Goal: Task Accomplishment & Management: Use online tool/utility

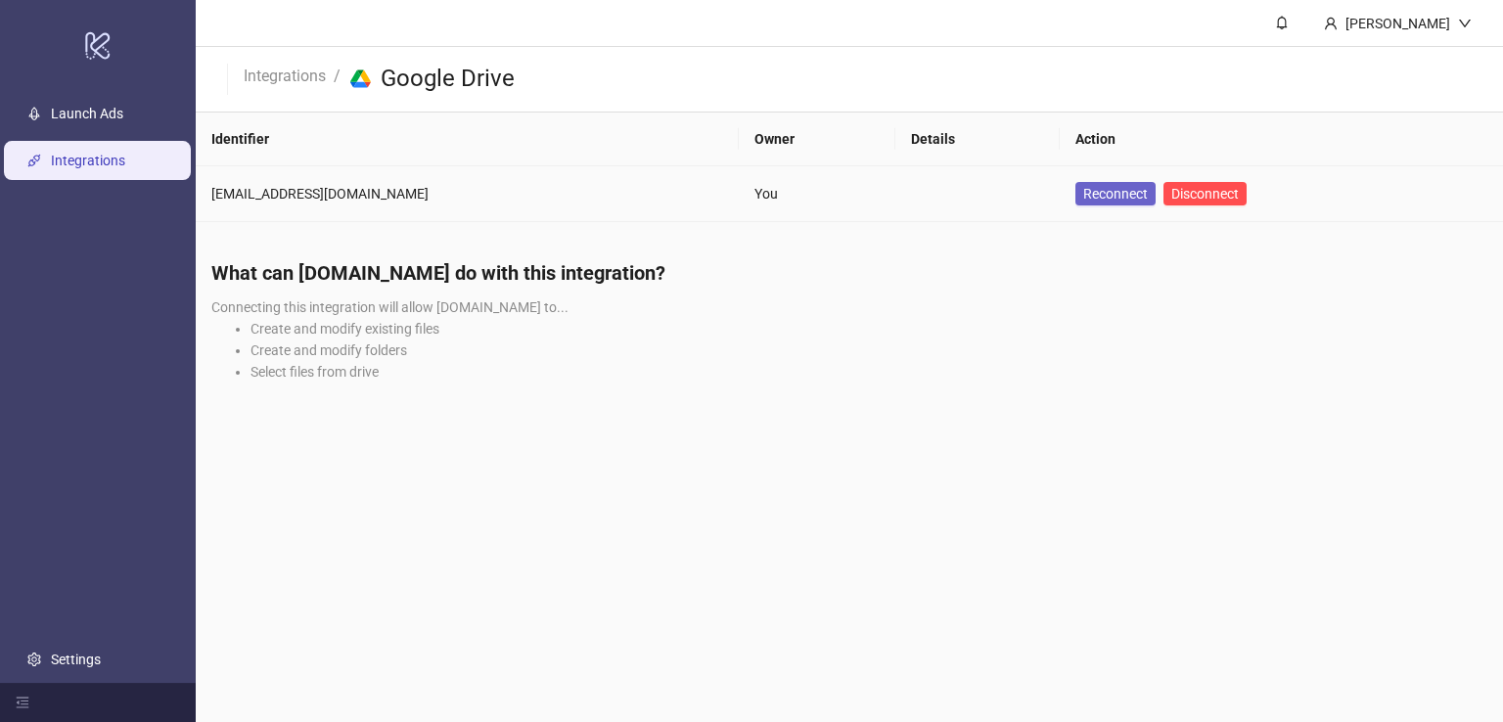
click at [1083, 189] on span "Reconnect" at bounding box center [1115, 194] width 65 height 16
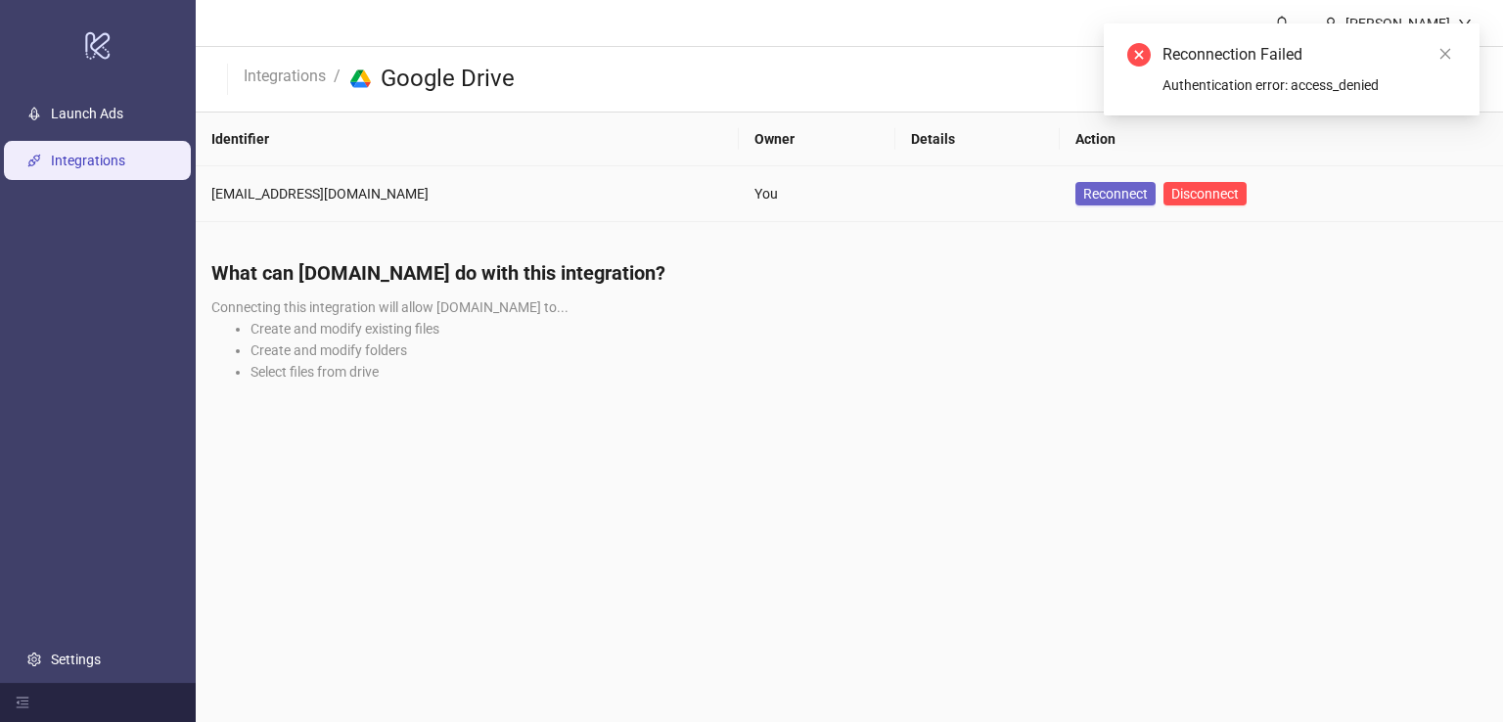
click at [1083, 197] on span "Reconnect" at bounding box center [1115, 194] width 65 height 16
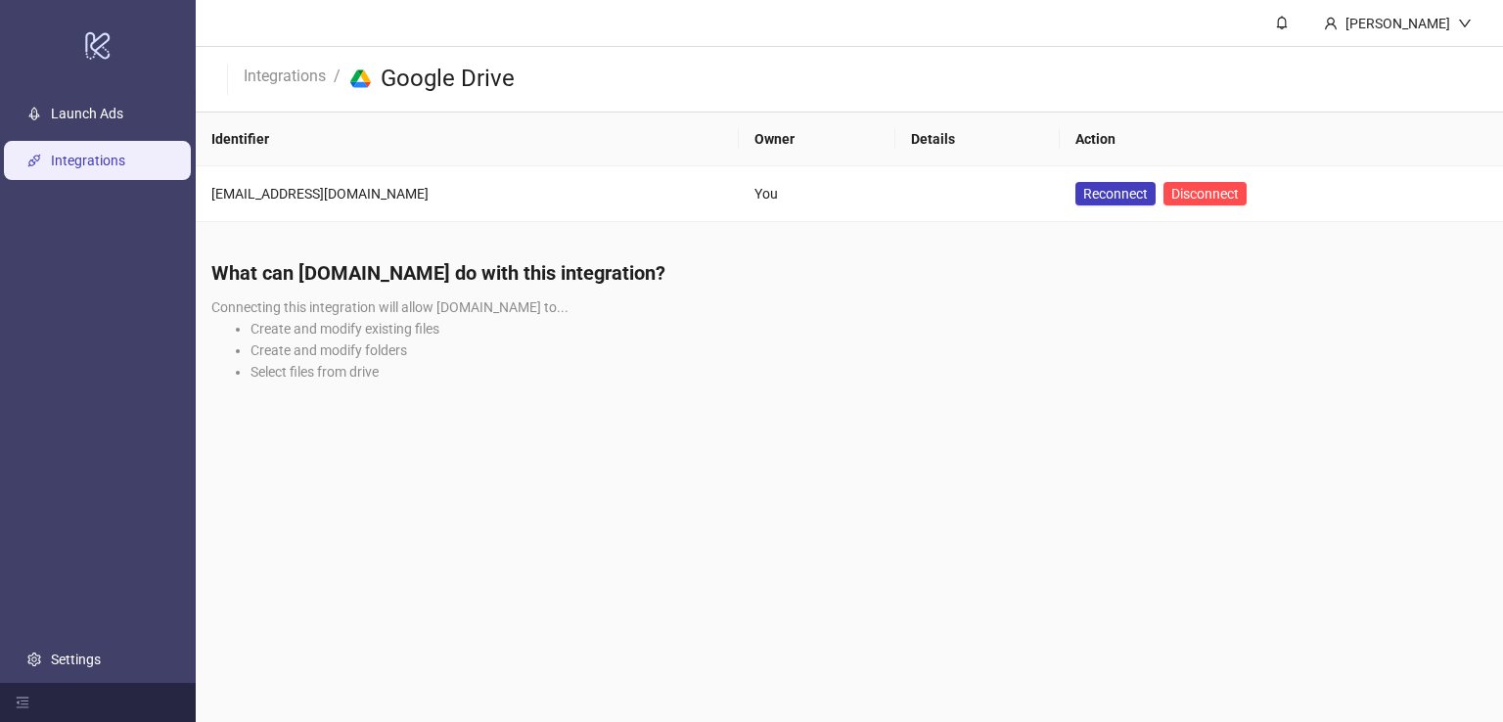
click at [78, 162] on link "Integrations" at bounding box center [88, 161] width 74 height 16
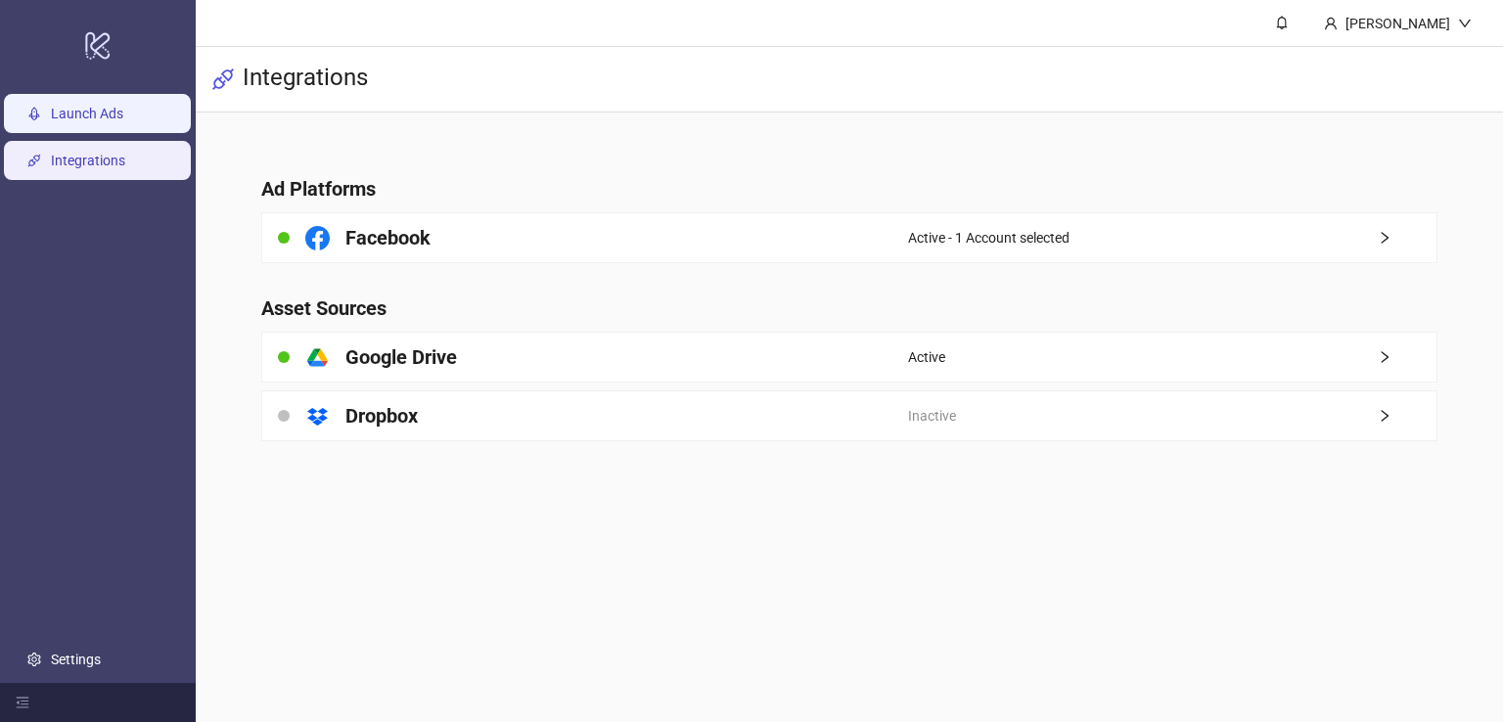
click at [90, 121] on link "Launch Ads" at bounding box center [87, 114] width 72 height 16
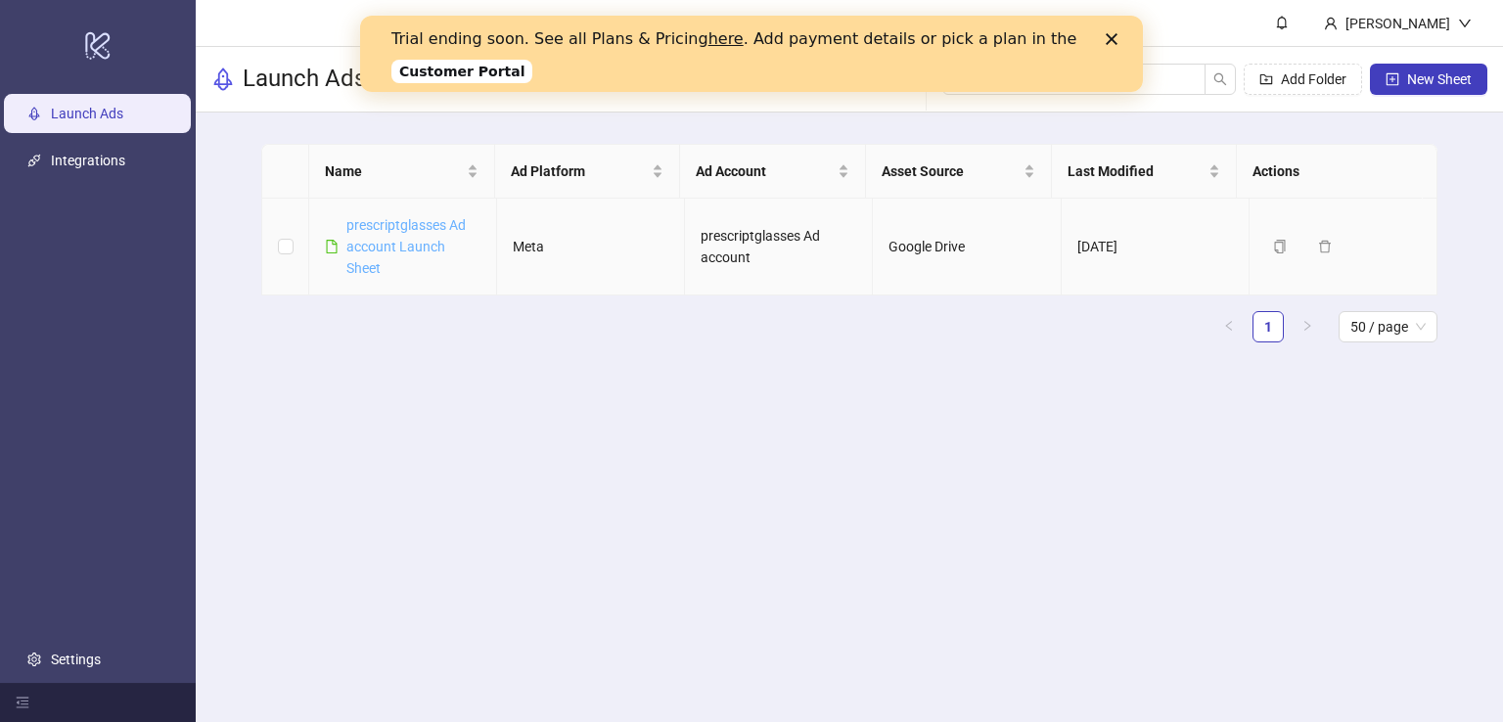
click at [389, 246] on link "prescriptglasses Ad account Launch Sheet" at bounding box center [405, 246] width 119 height 59
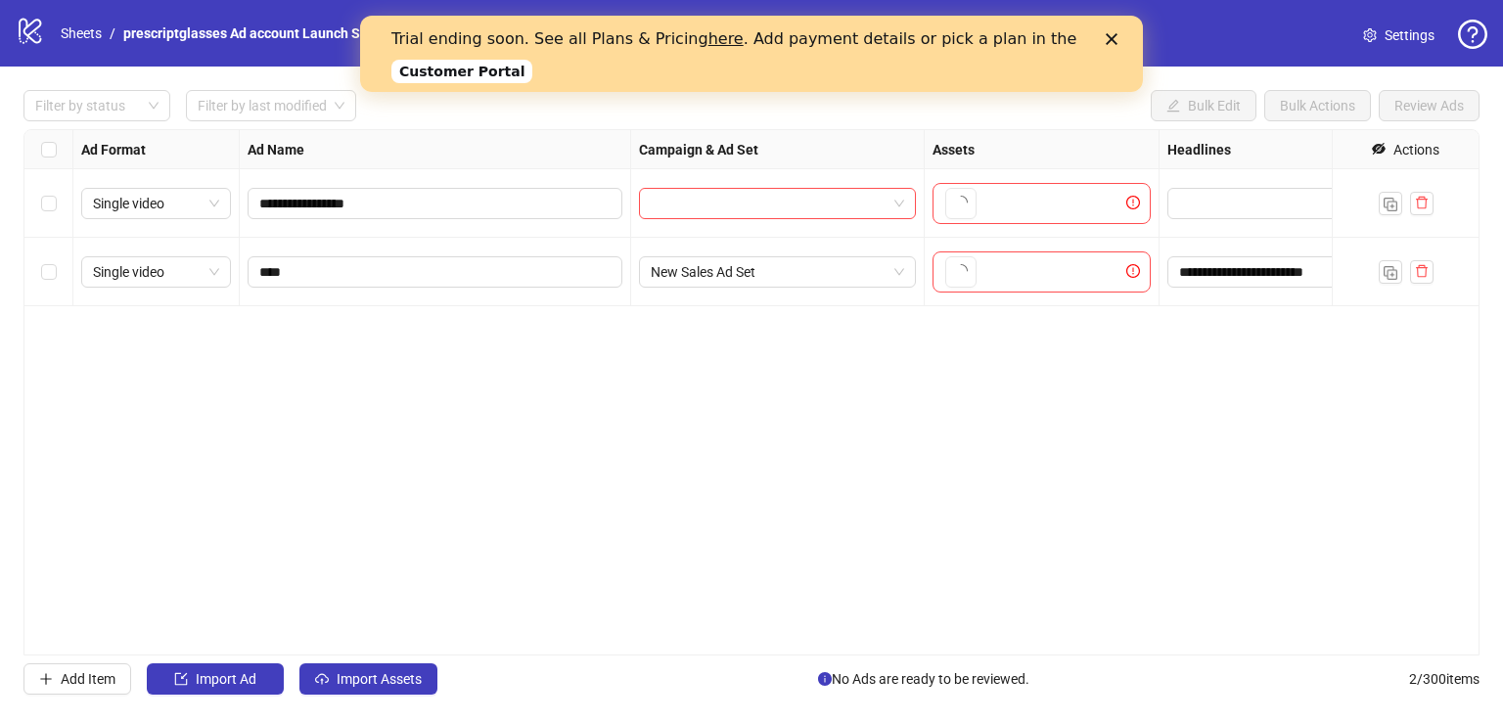
click at [407, 248] on div "****" at bounding box center [435, 272] width 391 height 69
click at [1117, 42] on icon "Close" at bounding box center [1112, 39] width 12 height 12
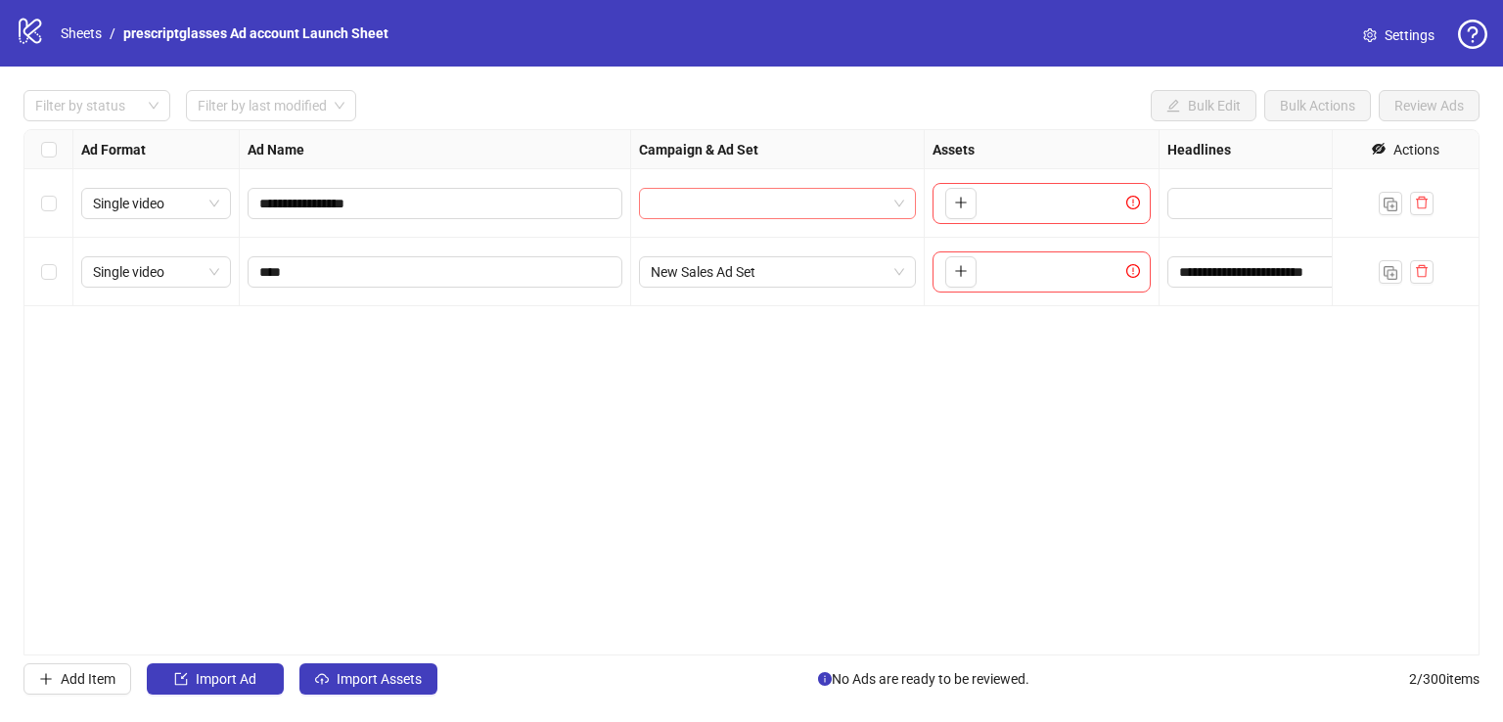
click at [682, 205] on input "search" at bounding box center [769, 203] width 236 height 29
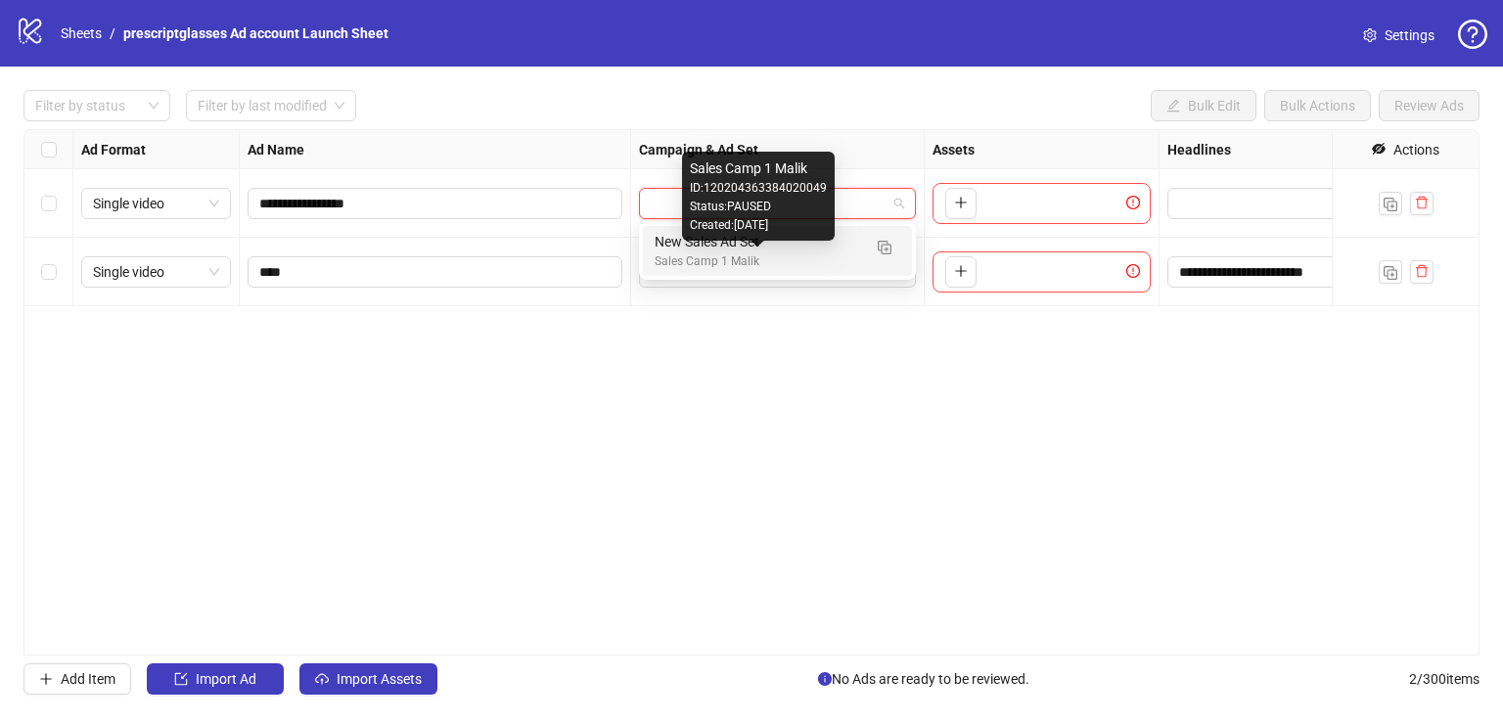
click at [711, 262] on div "Sales Camp 1 Malik" at bounding box center [758, 261] width 206 height 19
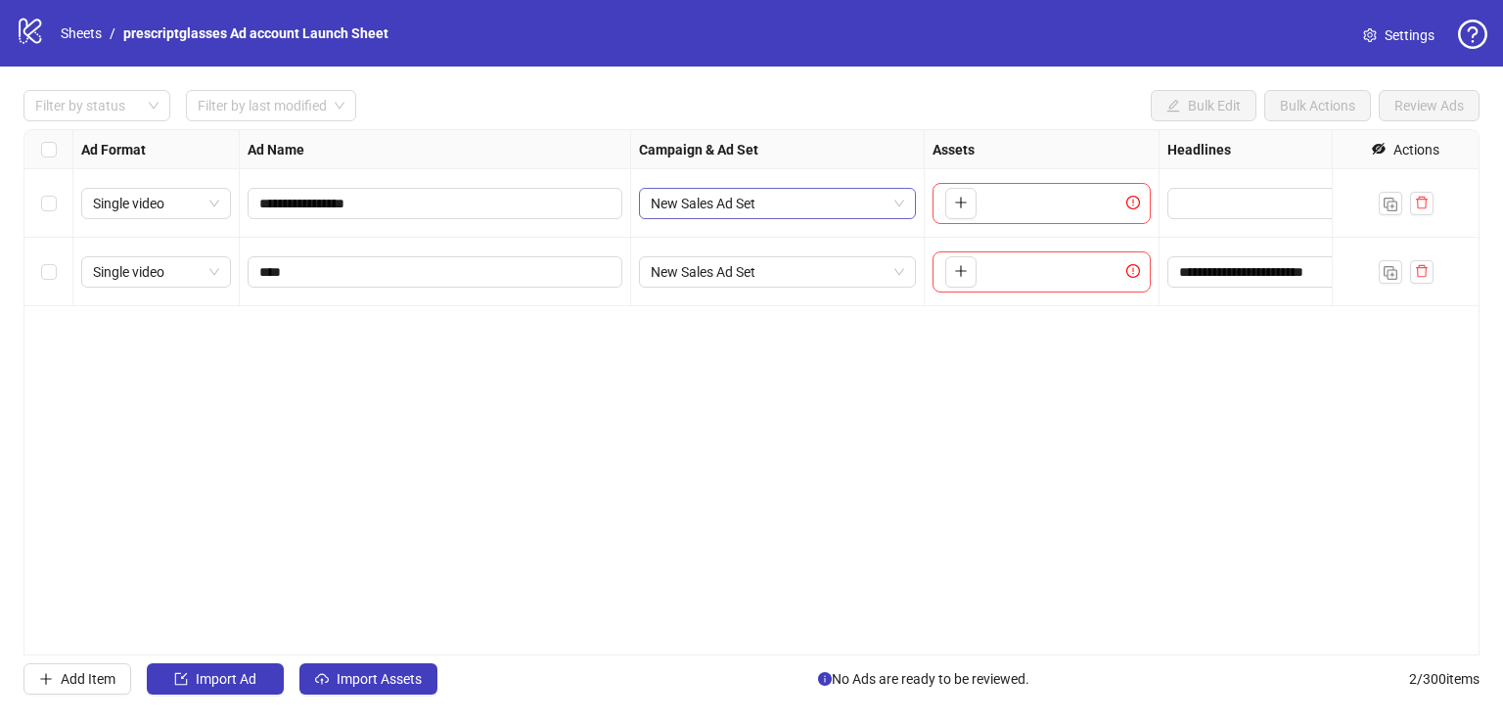
click at [770, 204] on span "New Sales Ad Set" at bounding box center [777, 203] width 253 height 29
